Goal: Task Accomplishment & Management: Use online tool/utility

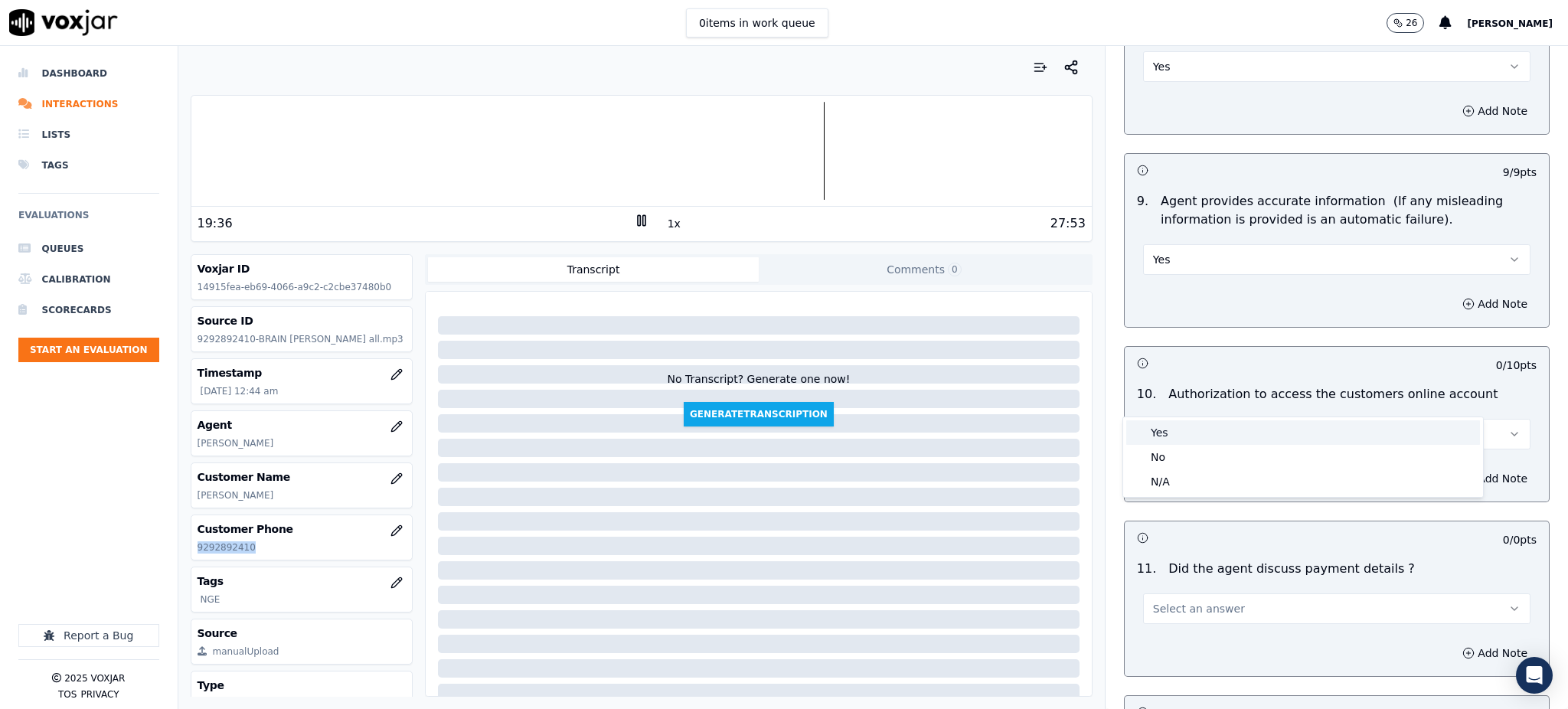
drag, startPoint x: 1158, startPoint y: 436, endPoint x: 1170, endPoint y: 534, distance: 98.7
click at [1158, 436] on div "Yes" at bounding box center [1303, 432] width 354 height 24
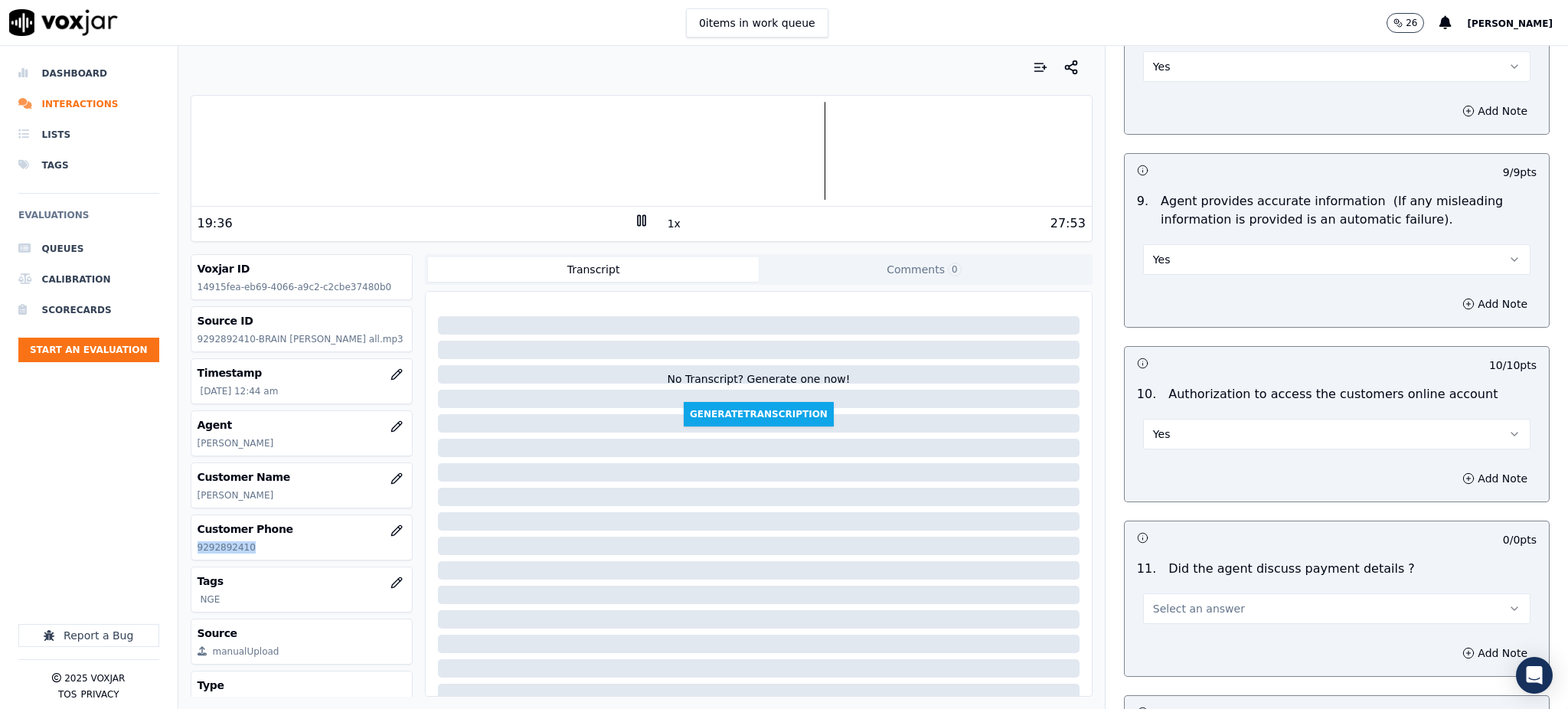
click at [1171, 601] on span "Select an answer" at bounding box center [1198, 609] width 92 height 15
click at [1167, 656] on div "N/A" at bounding box center [1303, 656] width 354 height 24
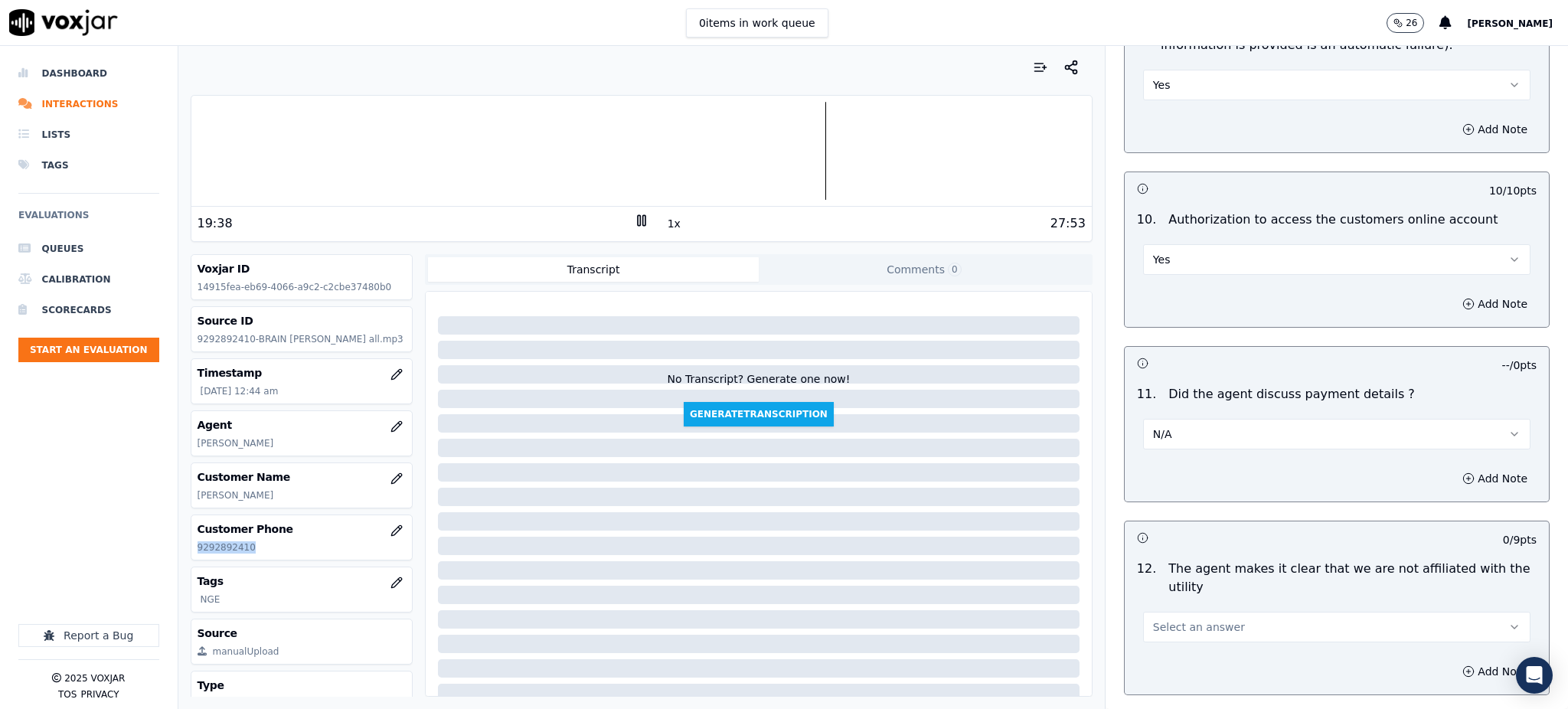
scroll to position [1735, 0]
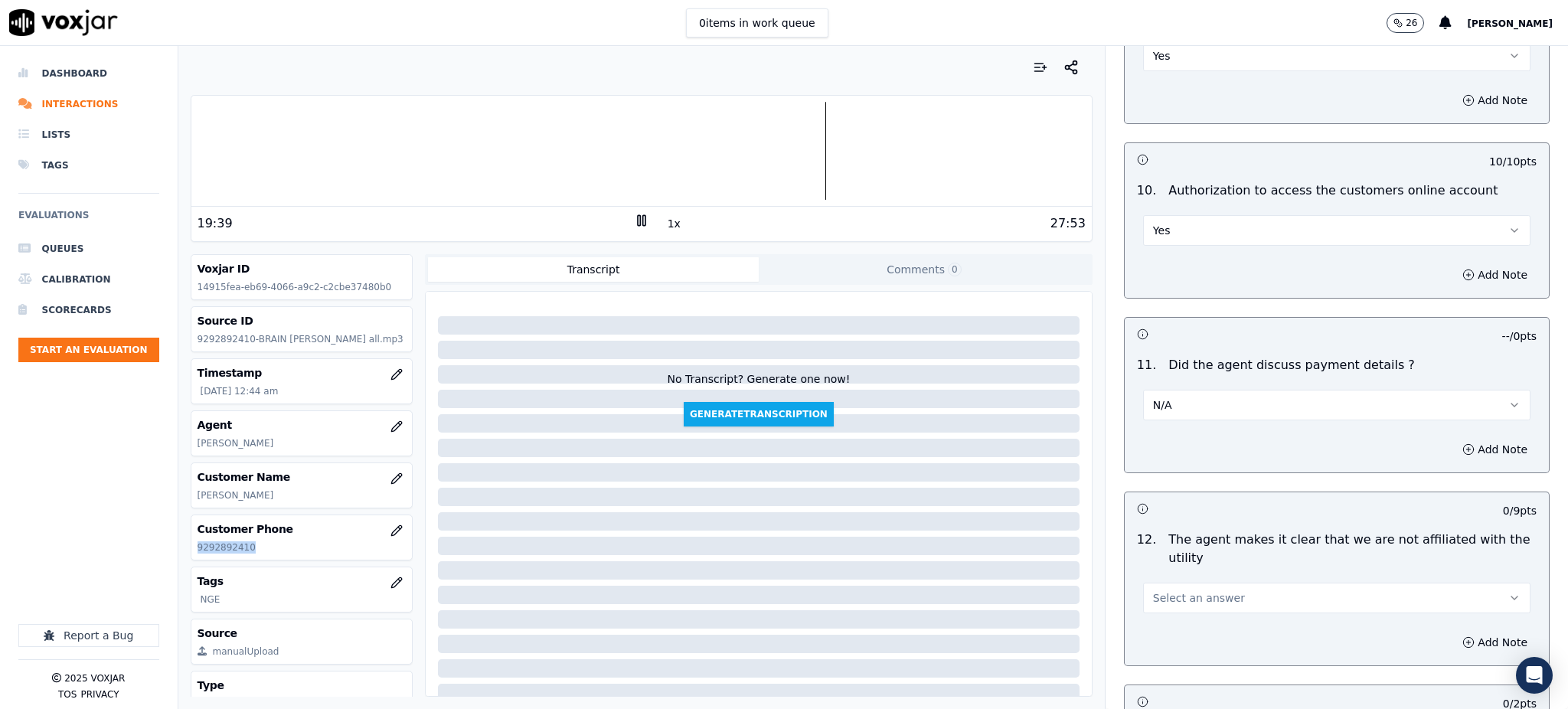
drag, startPoint x: 1165, startPoint y: 558, endPoint x: 1165, endPoint y: 567, distance: 9.0
click at [1165, 590] on span "Select an answer" at bounding box center [1198, 598] width 92 height 15
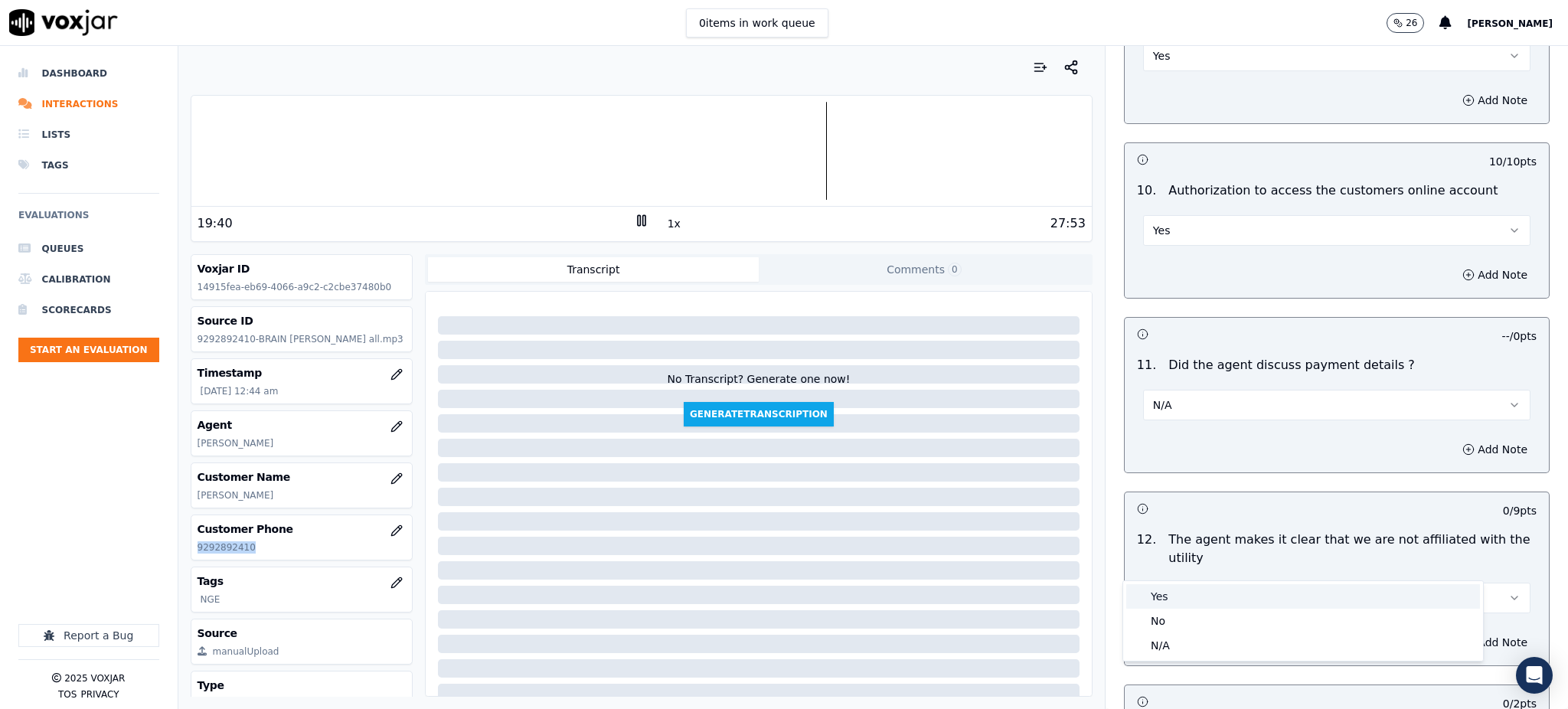
click at [1165, 589] on div "Yes" at bounding box center [1303, 596] width 354 height 24
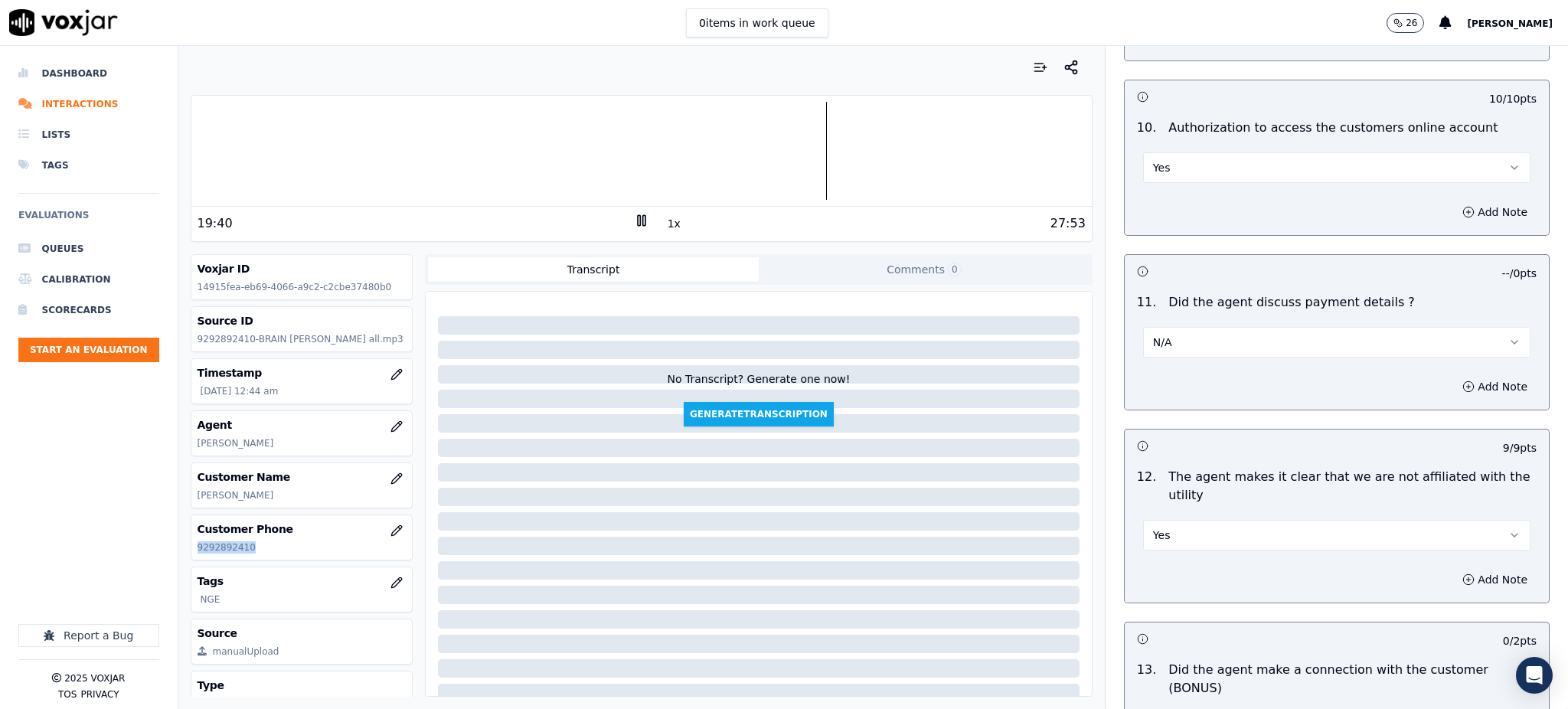
scroll to position [2144, 0]
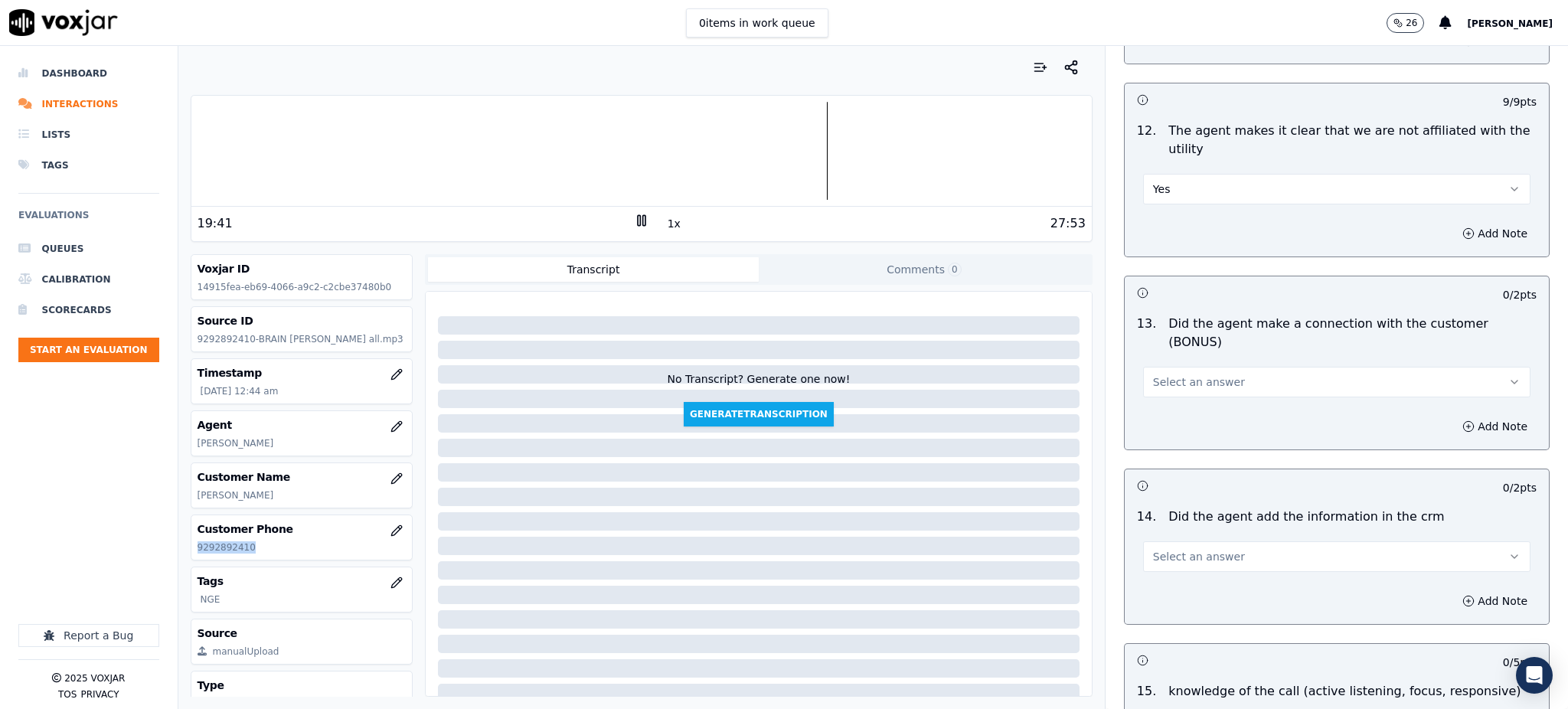
click at [1168, 375] on span "Select an answer" at bounding box center [1198, 382] width 92 height 15
click at [1171, 373] on div "Yes" at bounding box center [1303, 362] width 354 height 24
click at [1159, 549] on span "Select an answer" at bounding box center [1198, 557] width 92 height 15
click at [1156, 528] on div "Yes" at bounding box center [1303, 537] width 354 height 24
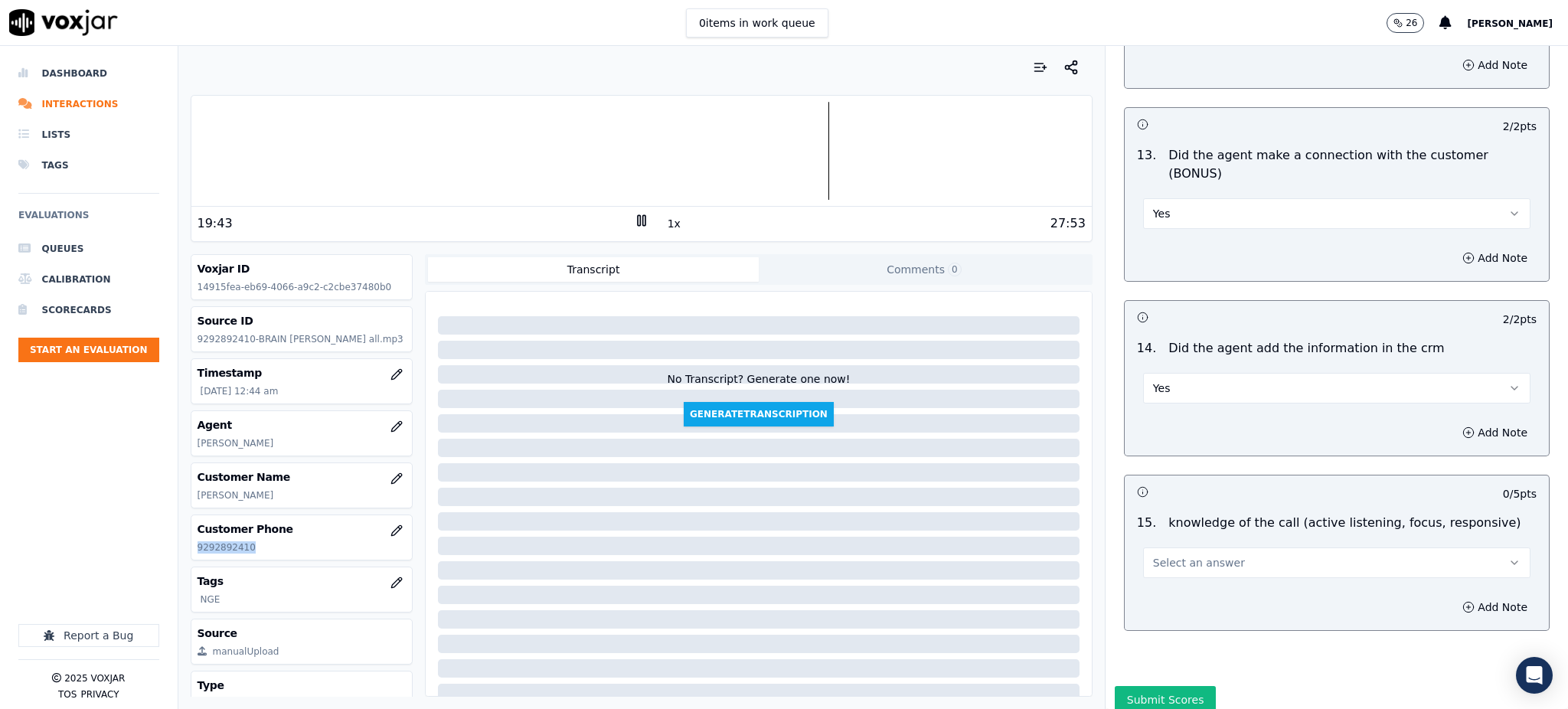
scroll to position [2317, 0]
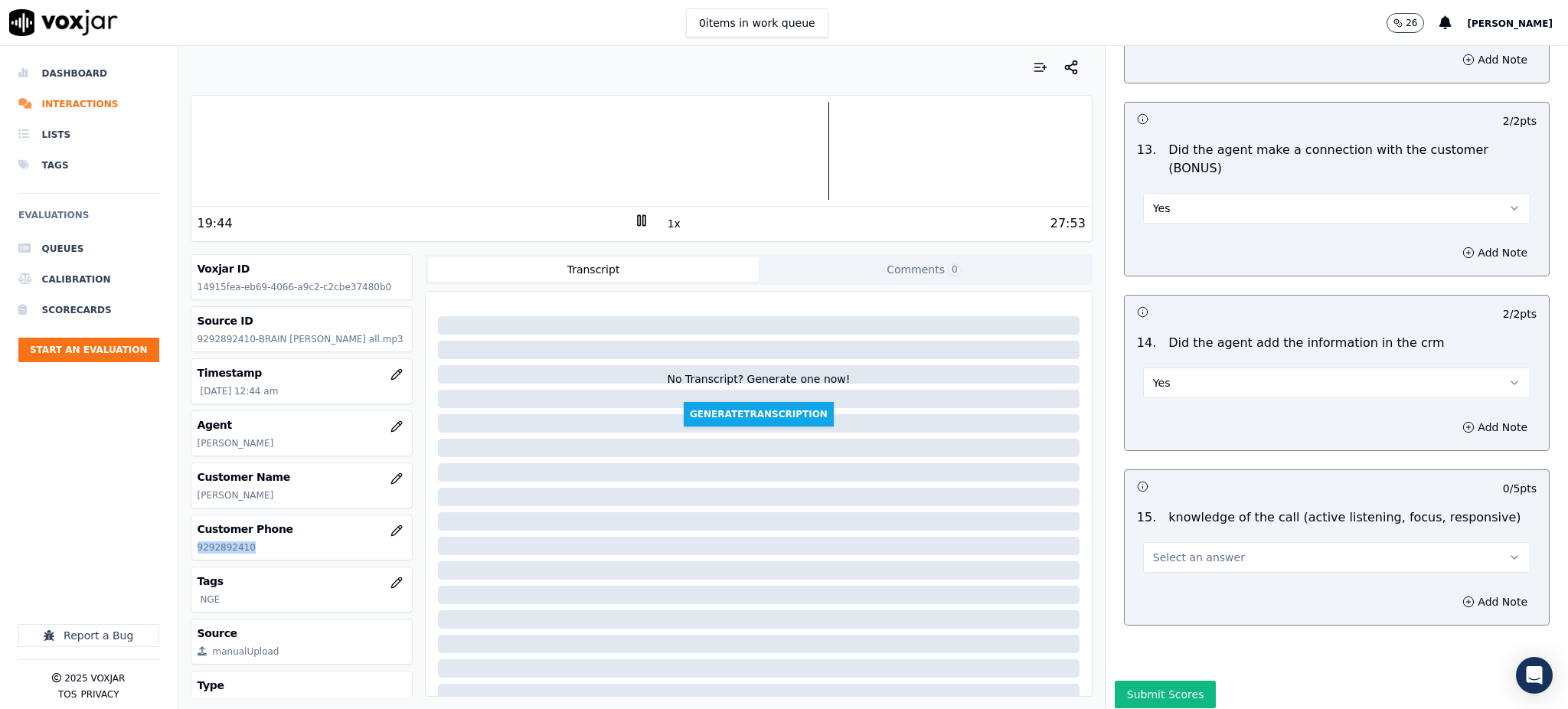
click at [1149, 542] on button "Select an answer" at bounding box center [1336, 557] width 387 height 30
click at [1169, 559] on div "No" at bounding box center [1303, 562] width 354 height 24
click at [1453, 591] on button "Add Note" at bounding box center [1495, 601] width 83 height 21
drag, startPoint x: 1154, startPoint y: 588, endPoint x: 1154, endPoint y: 562, distance: 26.0
click at [1154, 619] on textarea at bounding box center [1336, 656] width 400 height 75
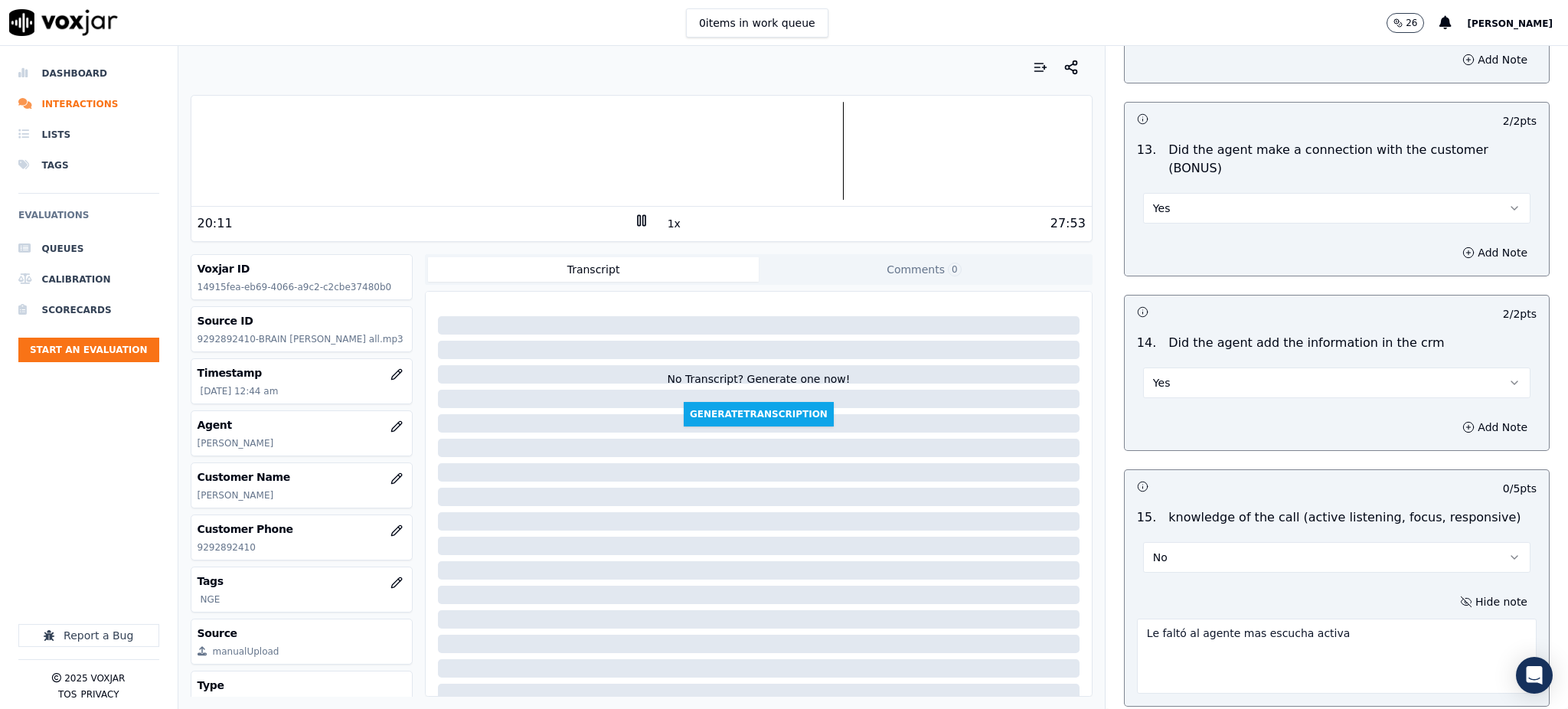
type textarea "Le faltó al agente mas escucha activa"
click at [1168, 367] on button "Yes" at bounding box center [1336, 382] width 387 height 30
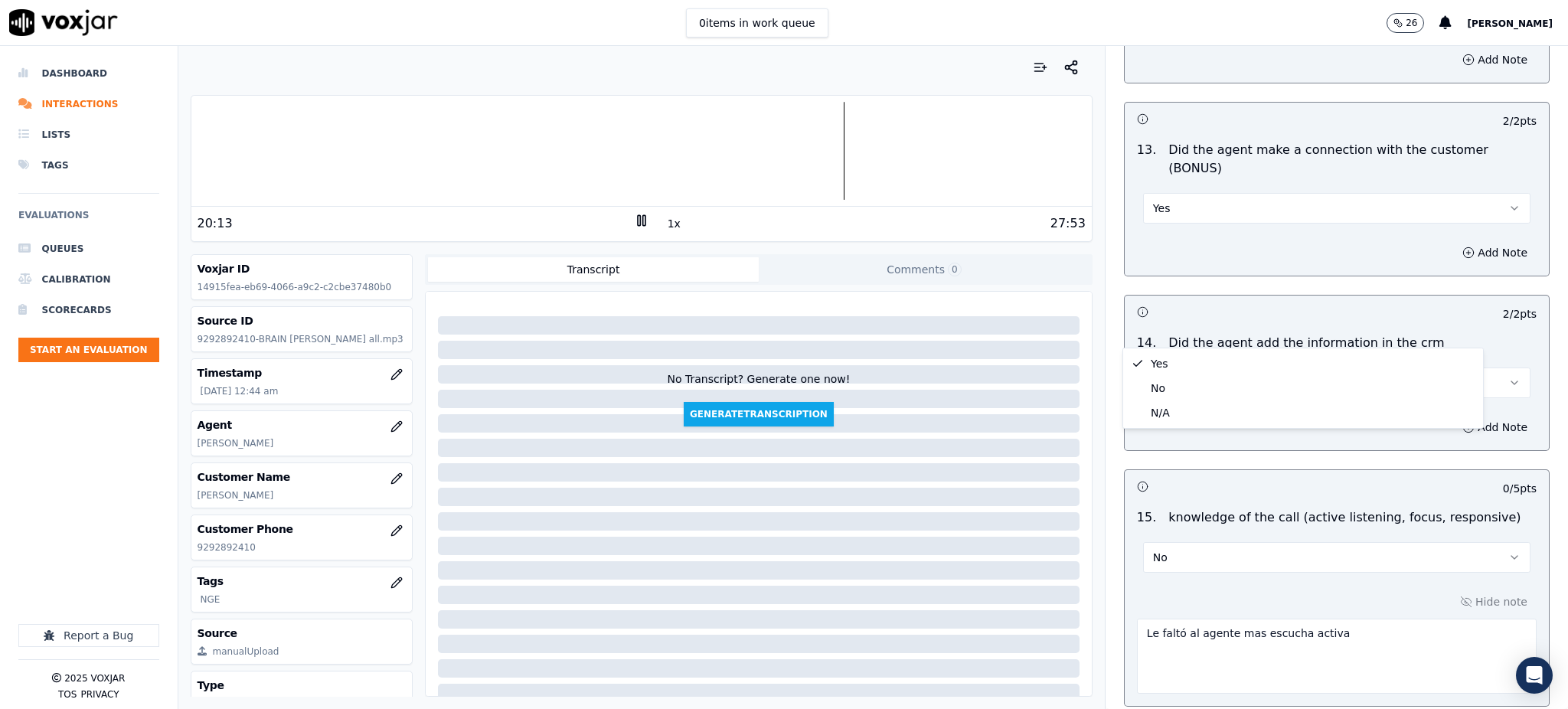
click at [1383, 328] on div "14 . Did the agent add the information in the crm Yes" at bounding box center [1337, 365] width 424 height 77
click at [1453, 417] on button "Add Note" at bounding box center [1495, 427] width 83 height 21
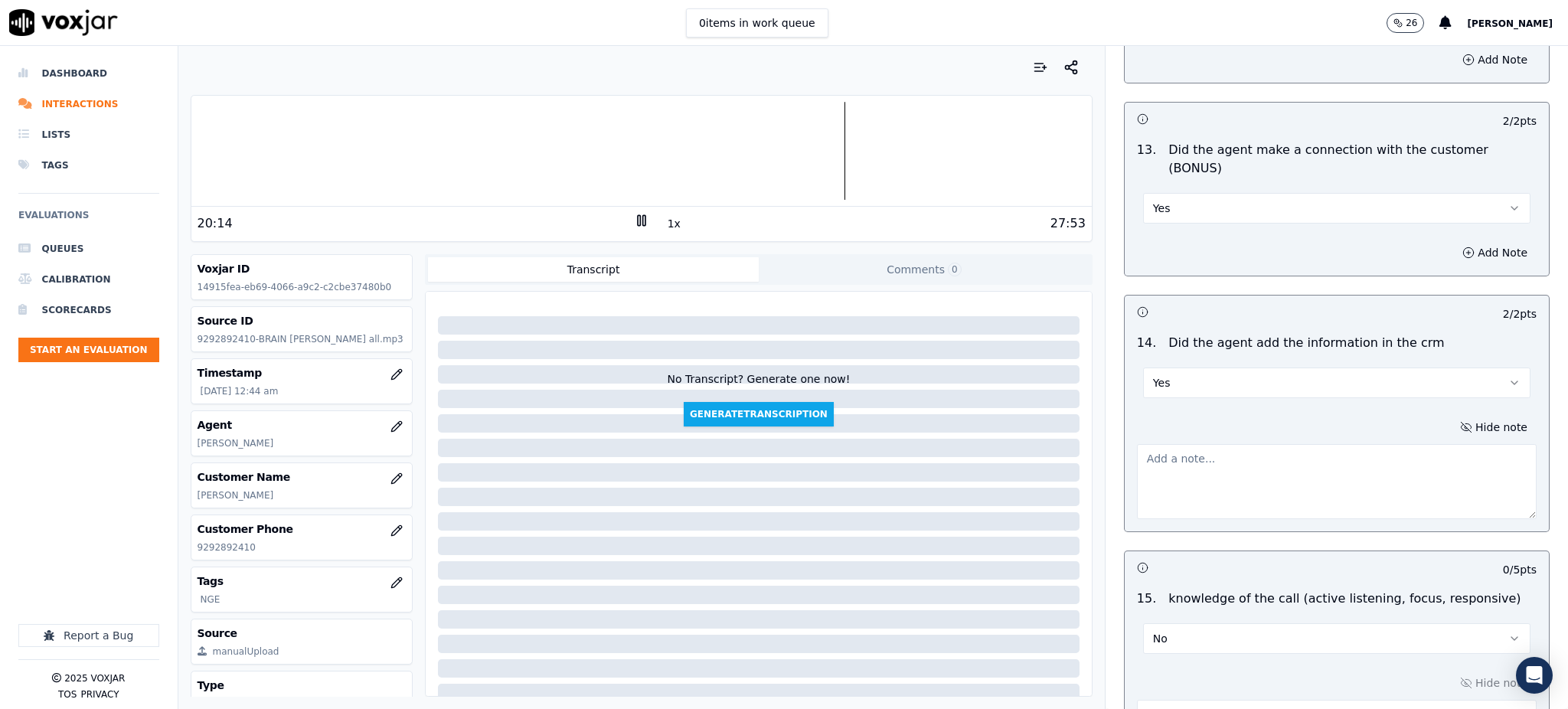
click at [1193, 444] on textarea at bounding box center [1336, 481] width 400 height 75
type textarea "D"
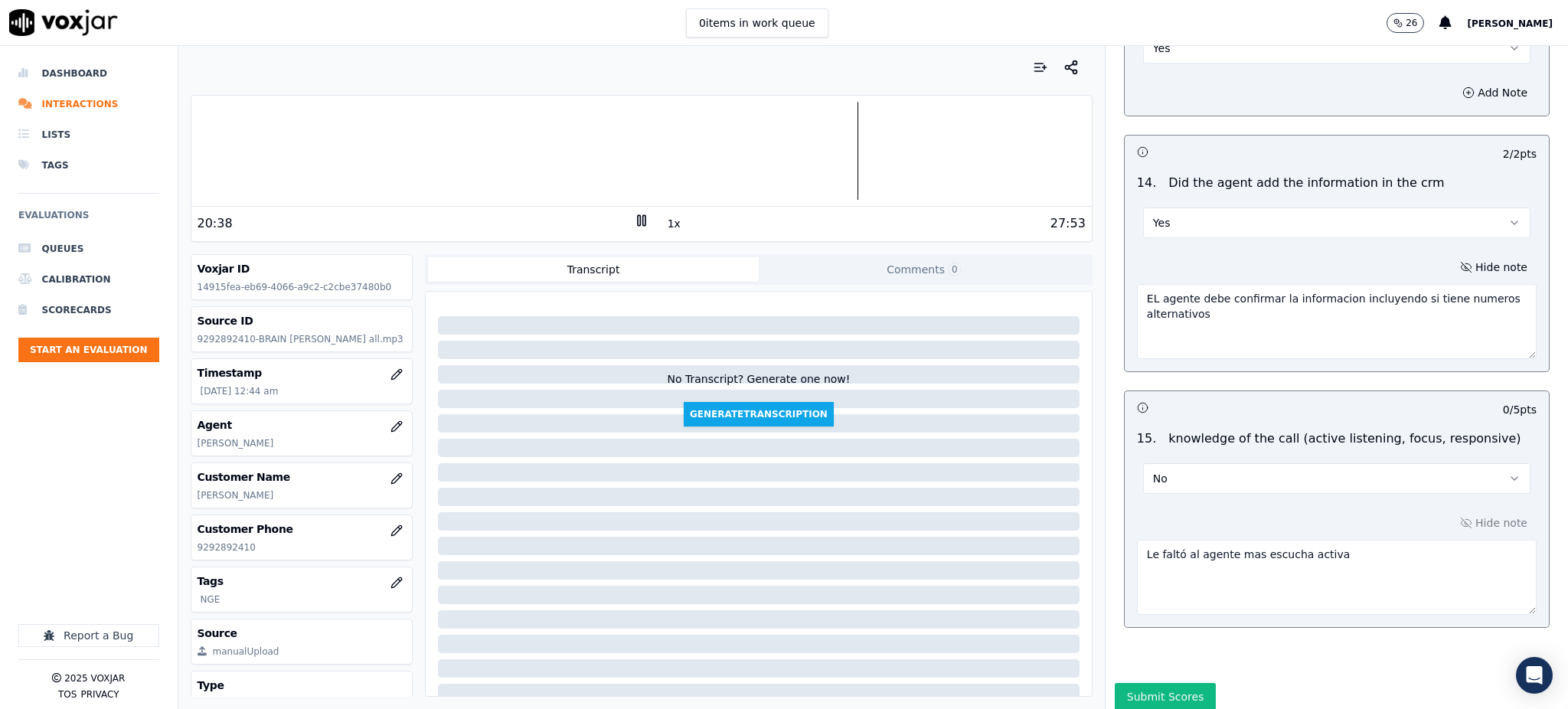
scroll to position [2480, 0]
type textarea "EL agente debe confirmar la informacion incluyendo si tiene numeros alternativos"
click at [1456, 205] on button "Yes" at bounding box center [1336, 221] width 387 height 30
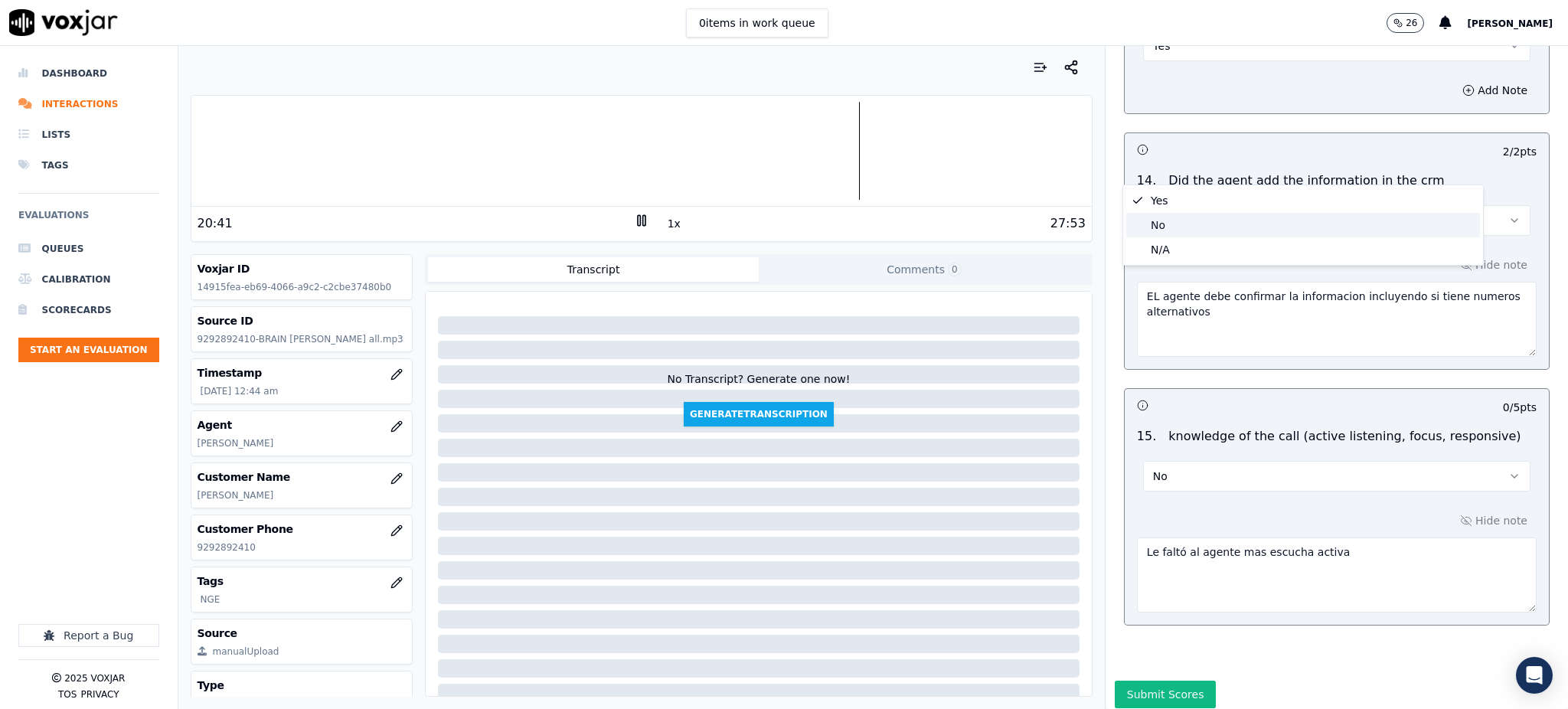
click at [1165, 227] on div "No" at bounding box center [1303, 225] width 354 height 24
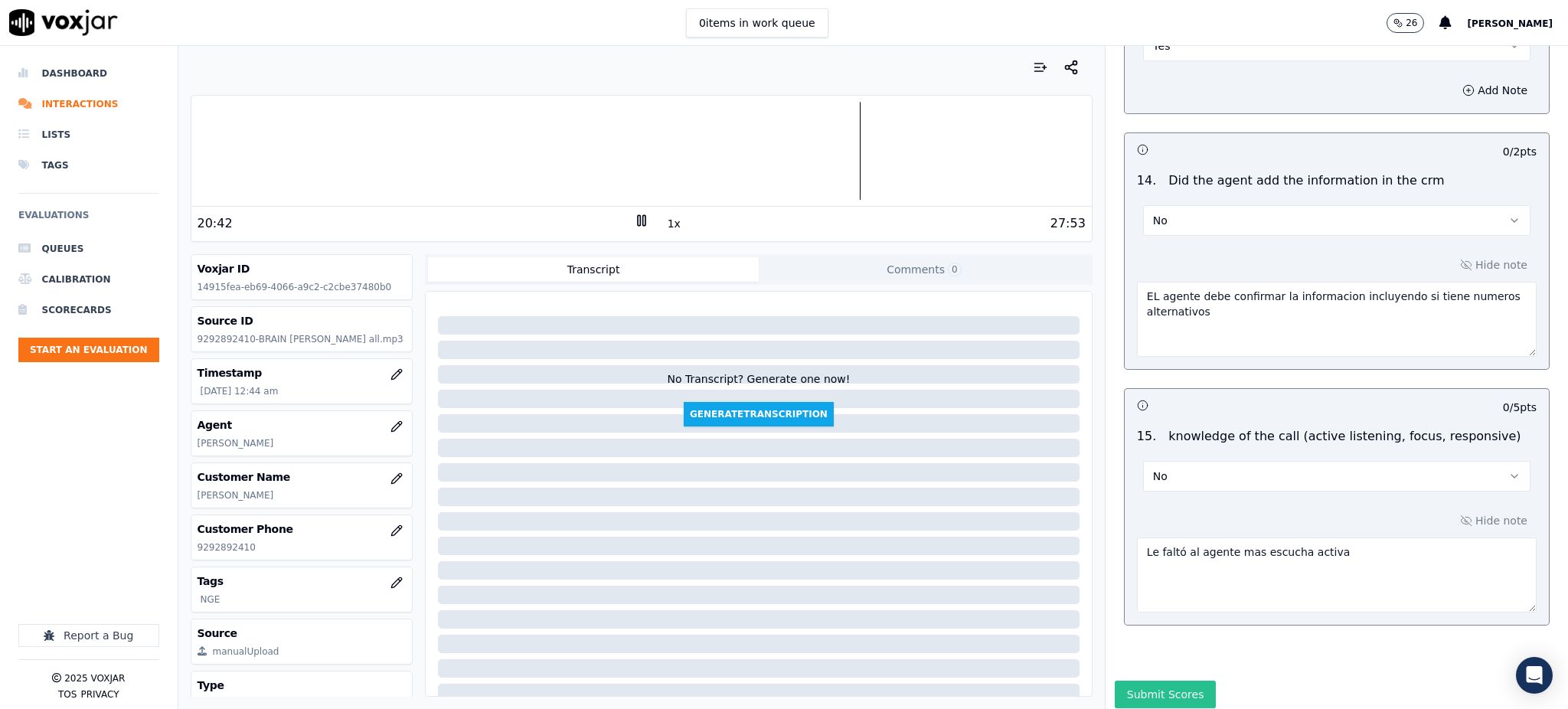
click at [1123, 680] on button "Submit Scores" at bounding box center [1165, 694] width 102 height 28
